Goal: Find specific page/section: Find specific page/section

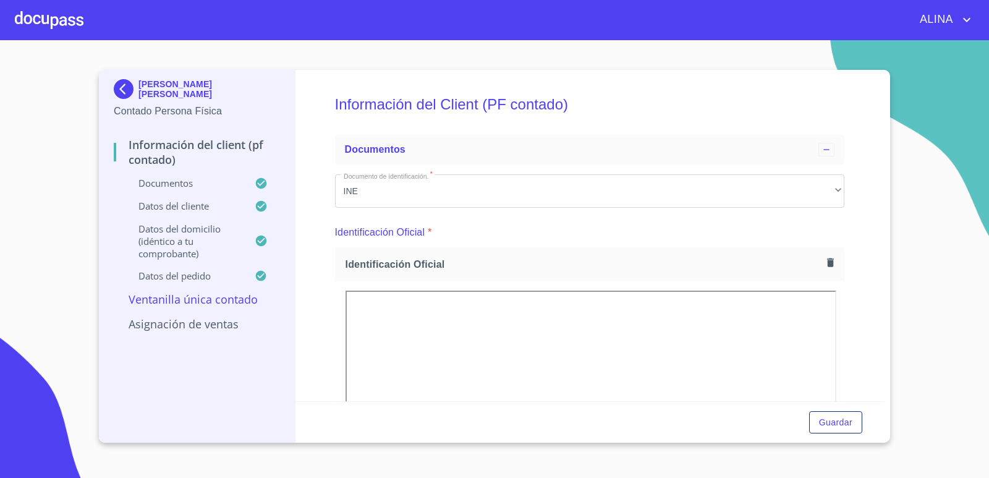
scroll to position [742, 0]
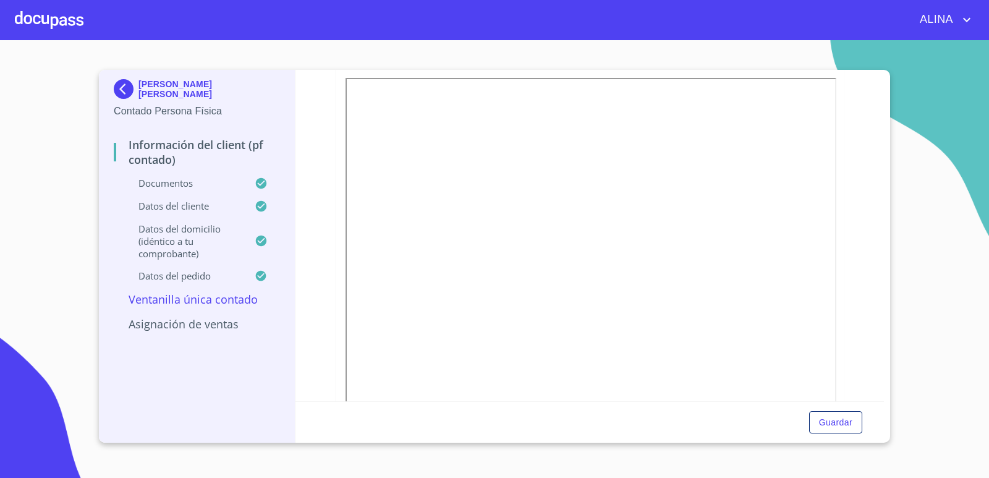
click at [61, 15] on div at bounding box center [49, 20] width 69 height 40
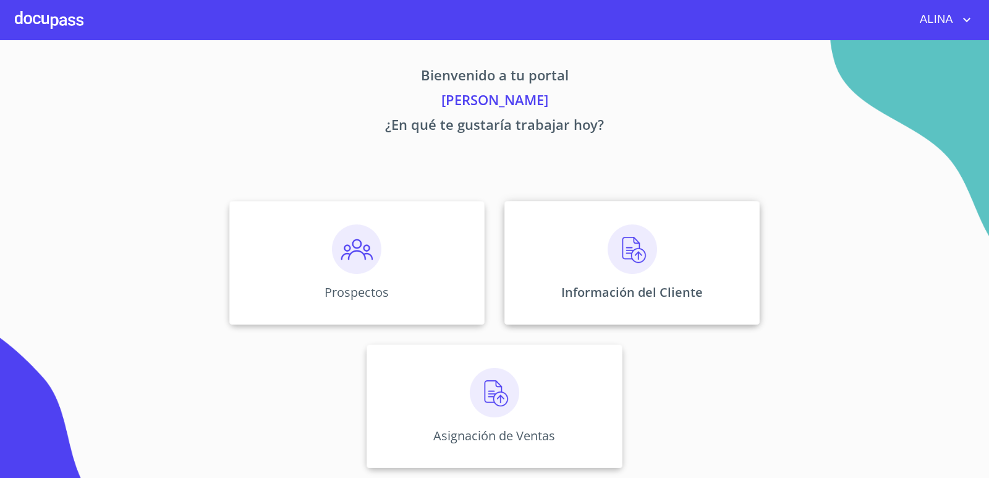
click at [716, 240] on div "Información del Cliente" at bounding box center [631, 263] width 255 height 124
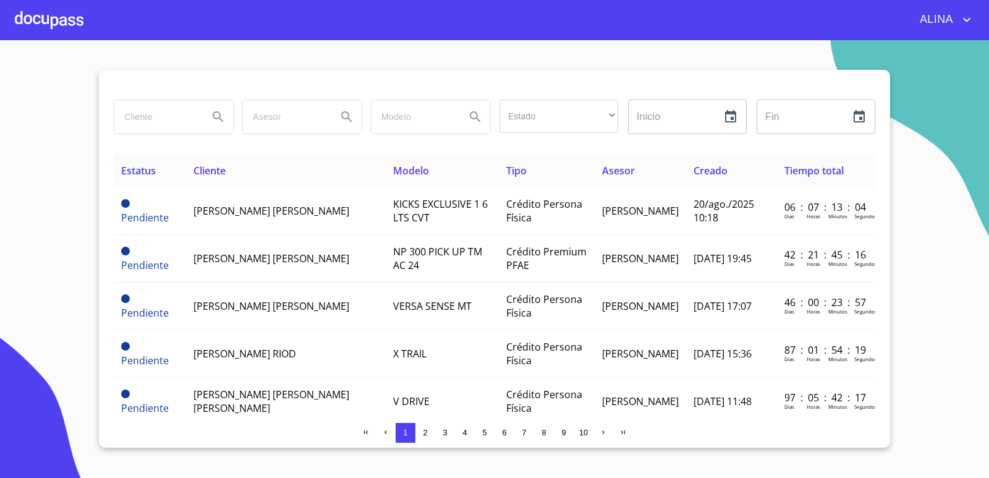
click at [143, 120] on input "search" at bounding box center [156, 116] width 84 height 33
click at [213, 115] on icon "Search" at bounding box center [218, 116] width 15 height 15
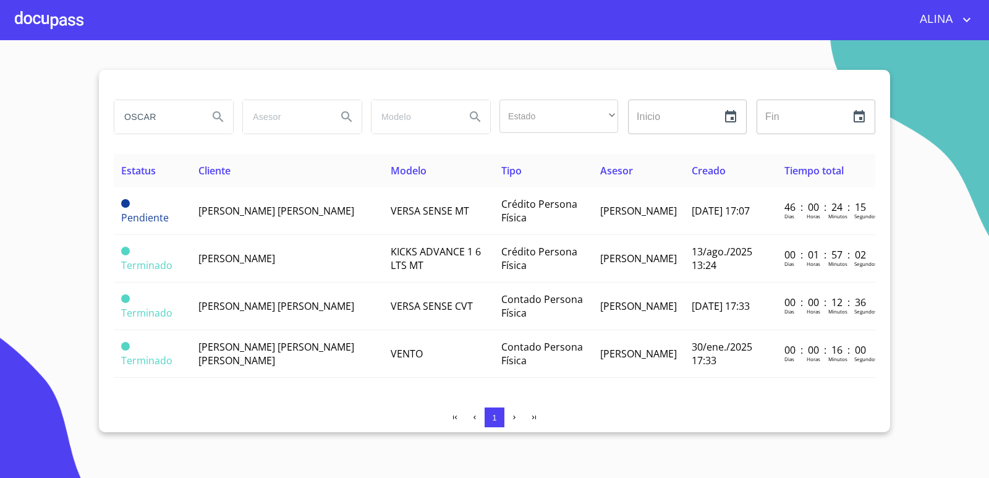
click at [187, 119] on input "OSCAR" at bounding box center [156, 116] width 84 height 33
type input "[PERSON_NAME]"
click at [222, 122] on icon "Search" at bounding box center [218, 116] width 15 height 15
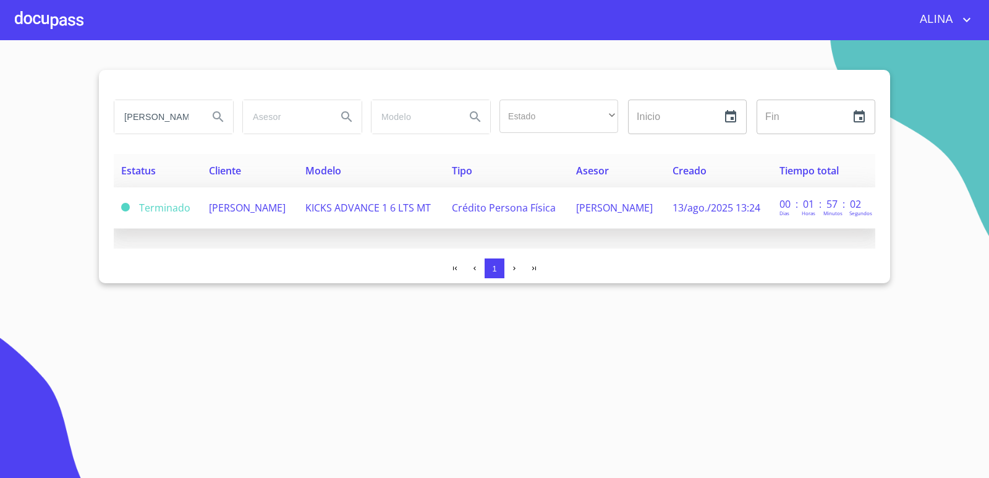
click at [212, 214] on span "[PERSON_NAME]" at bounding box center [247, 208] width 77 height 14
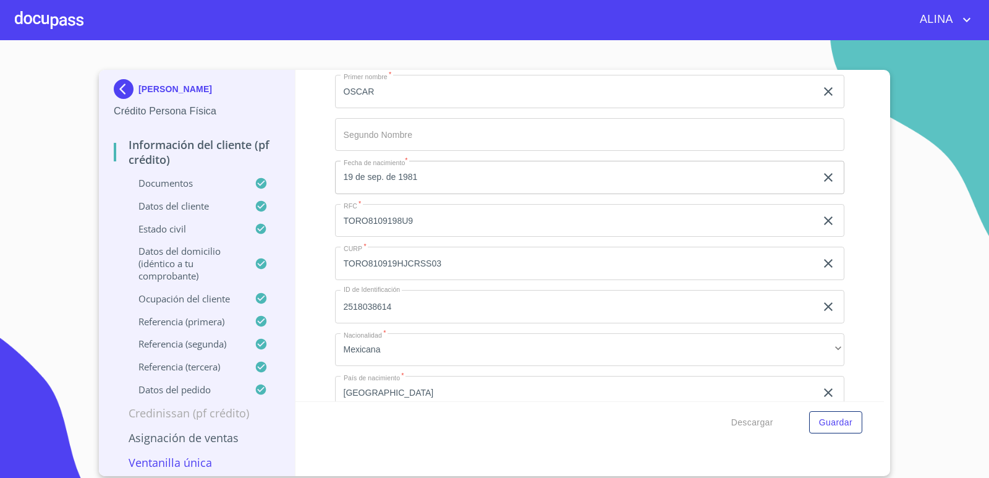
scroll to position [4079, 0]
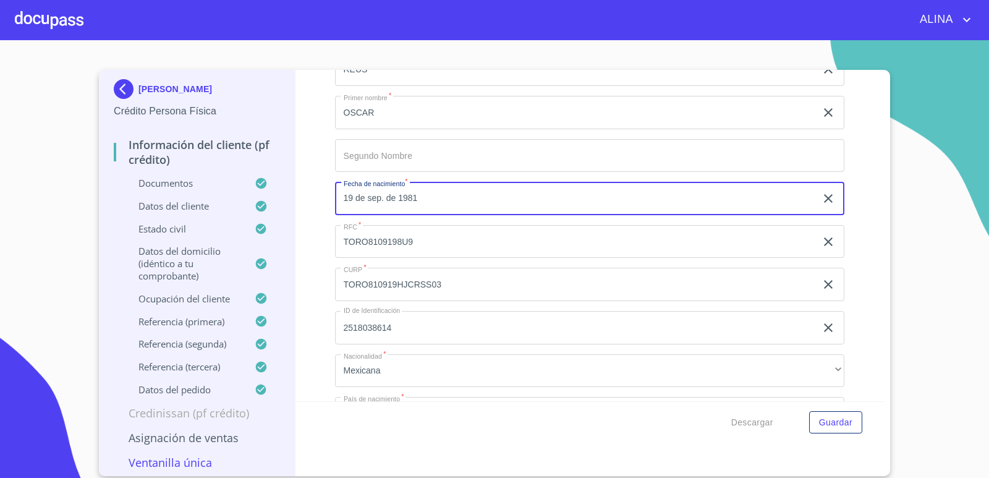
drag, startPoint x: 420, startPoint y: 198, endPoint x: 188, endPoint y: 129, distance: 242.0
click at [329, 200] on div "Información del cliente (PF crédito) Documentos Documento de identificación.   …" at bounding box center [589, 235] width 589 height 331
